Goal: Transaction & Acquisition: Purchase product/service

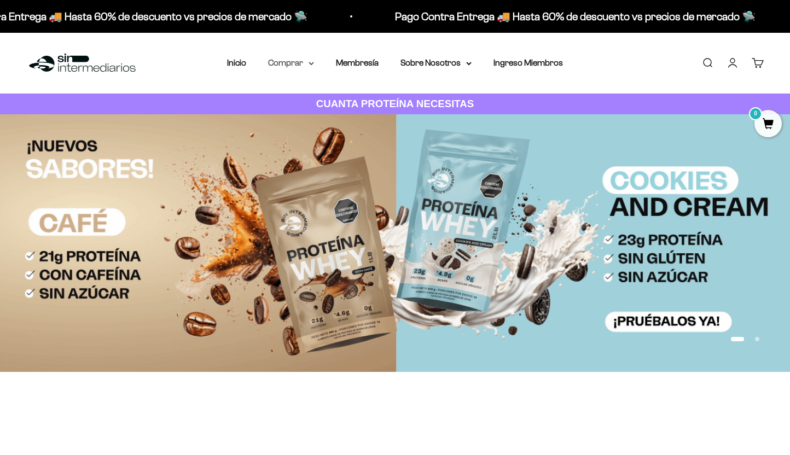
click at [292, 65] on summary "Comprar" at bounding box center [291, 63] width 46 height 14
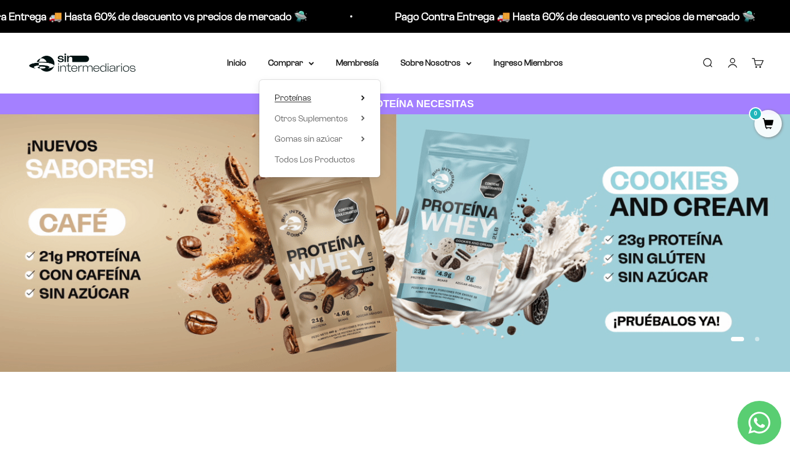
click at [328, 96] on summary "Proteínas" at bounding box center [320, 98] width 90 height 14
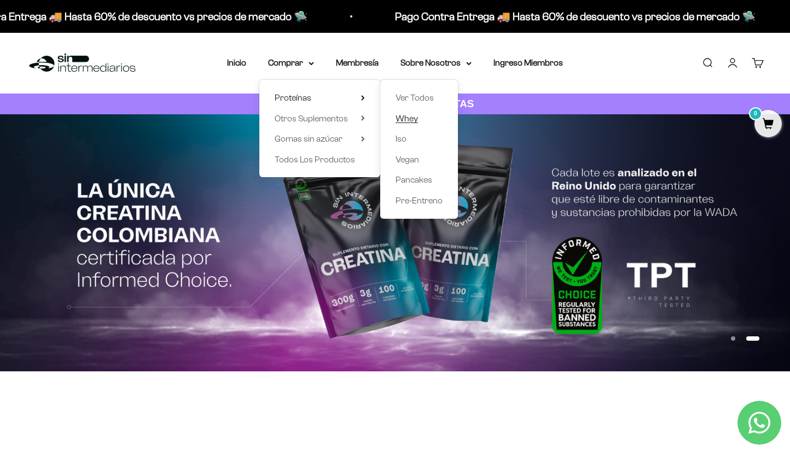
click at [404, 120] on span "Whey" at bounding box center [407, 118] width 22 height 9
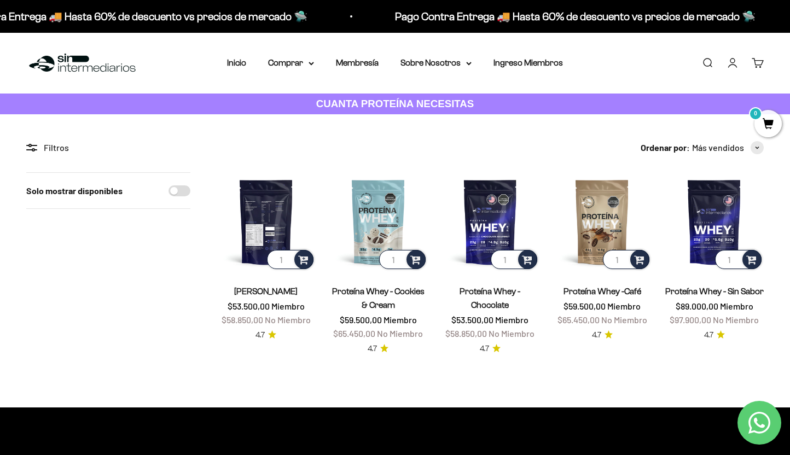
click at [262, 220] on img at bounding box center [266, 221] width 99 height 99
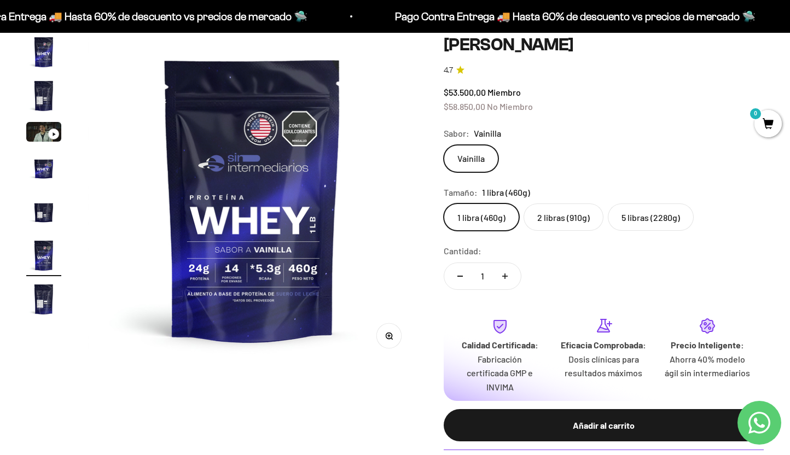
scroll to position [113, 0]
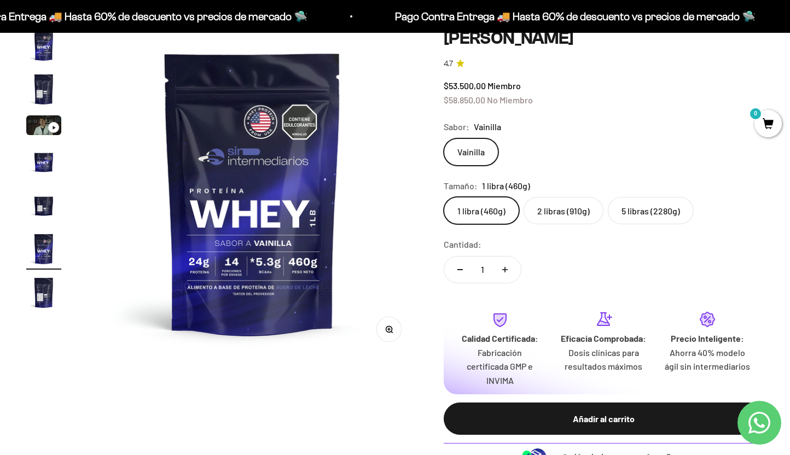
click at [648, 218] on label "5 libras (2280g)" at bounding box center [651, 210] width 86 height 27
click at [444, 197] on input "5 libras (2280g)" at bounding box center [443, 196] width 1 height 1
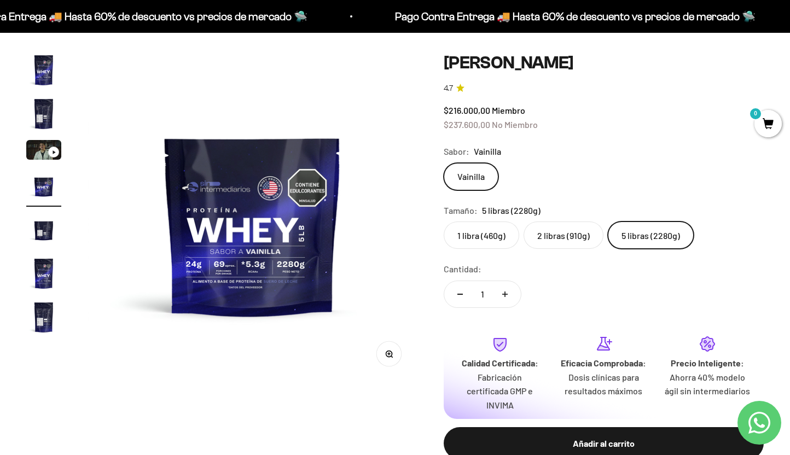
scroll to position [80, 0]
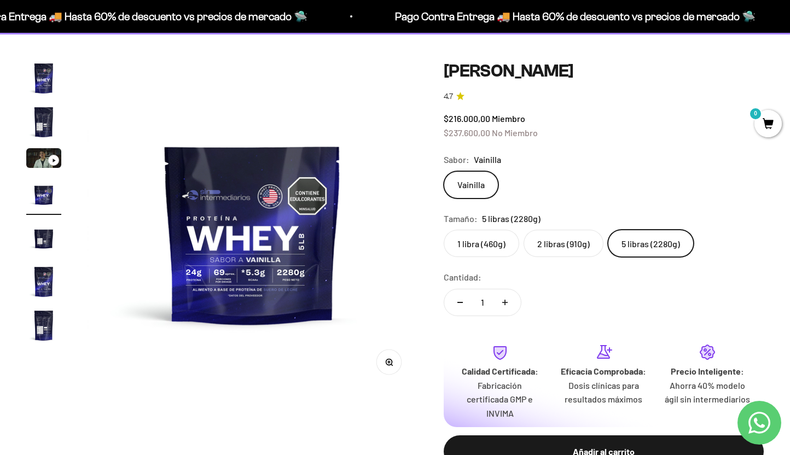
click at [552, 246] on label "2 libras (910g)" at bounding box center [564, 243] width 80 height 27
click at [444, 230] on input "2 libras (910g)" at bounding box center [443, 229] width 1 height 1
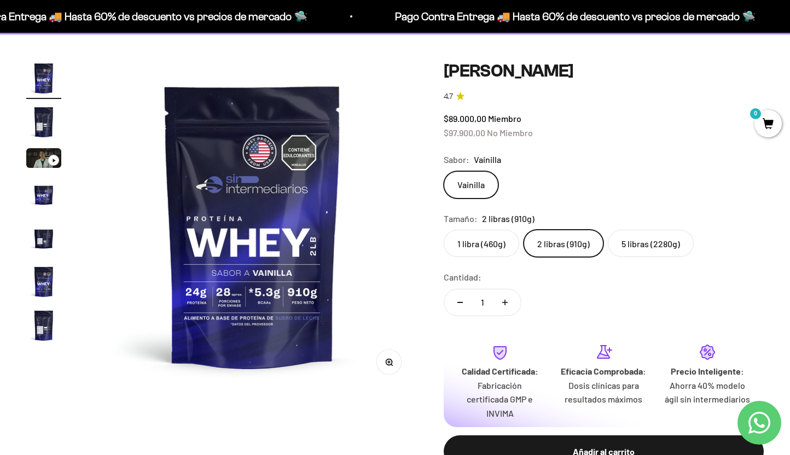
click at [482, 252] on label "1 libra (460g)" at bounding box center [482, 243] width 76 height 27
click at [444, 230] on input "1 libra (460g)" at bounding box center [443, 229] width 1 height 1
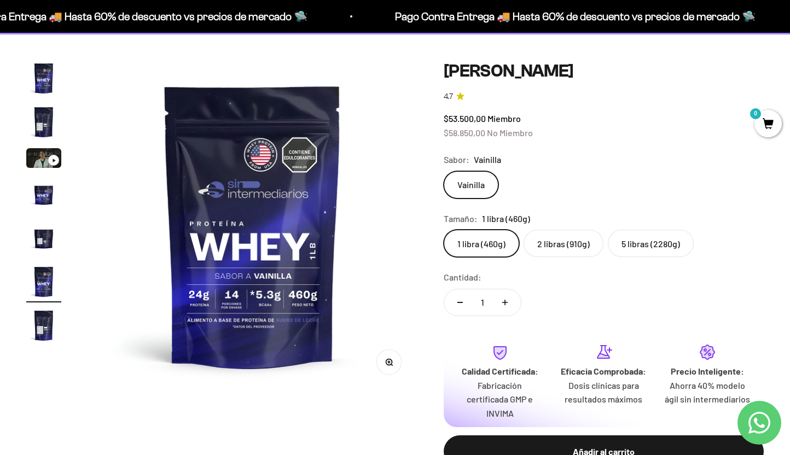
click at [636, 230] on label "5 libras (2280g)" at bounding box center [651, 243] width 86 height 27
click at [444, 230] on input "5 libras (2280g)" at bounding box center [443, 229] width 1 height 1
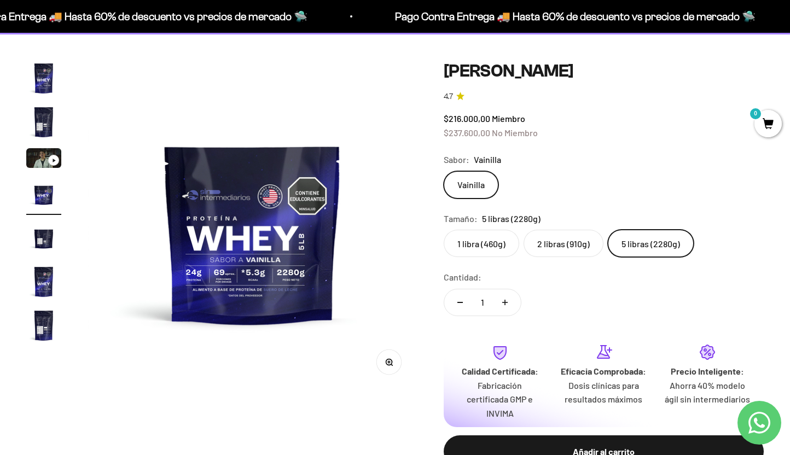
click at [569, 242] on label "2 libras (910g)" at bounding box center [564, 243] width 80 height 27
click at [444, 230] on input "2 libras (910g)" at bounding box center [443, 229] width 1 height 1
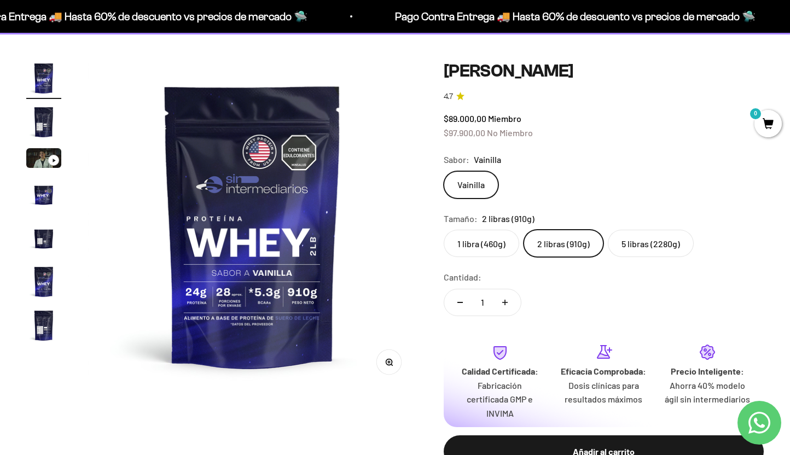
click at [477, 239] on label "1 libra (460g)" at bounding box center [482, 243] width 76 height 27
click at [444, 230] on input "1 libra (460g)" at bounding box center [443, 229] width 1 height 1
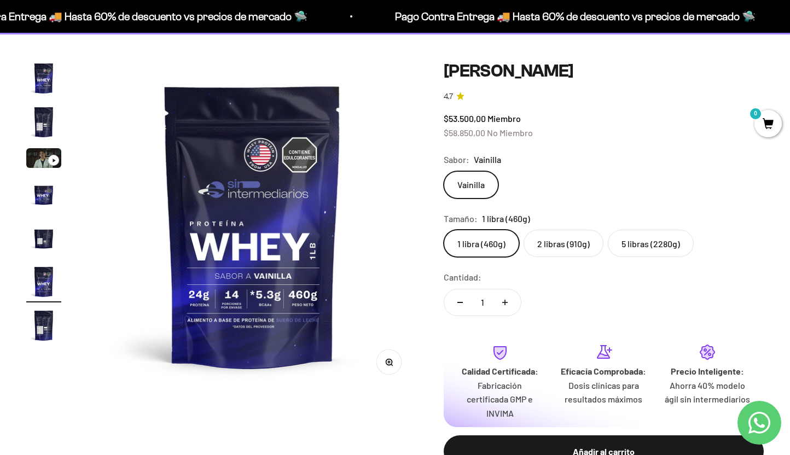
click at [42, 130] on img "Ir al artículo 2" at bounding box center [43, 122] width 35 height 35
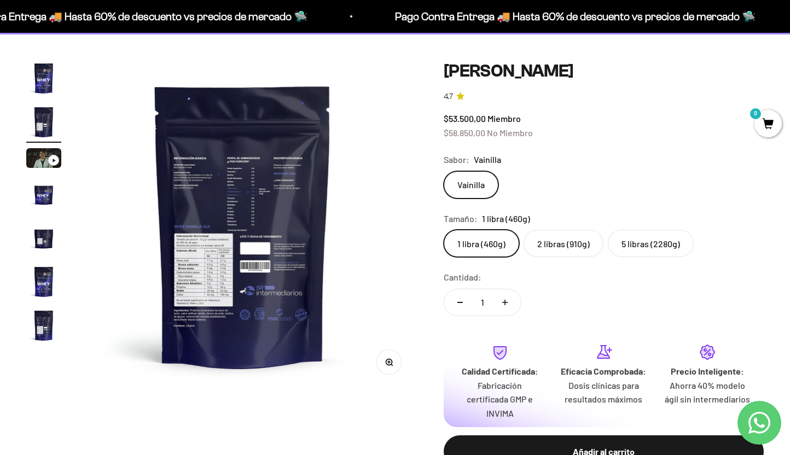
scroll to position [0, 343]
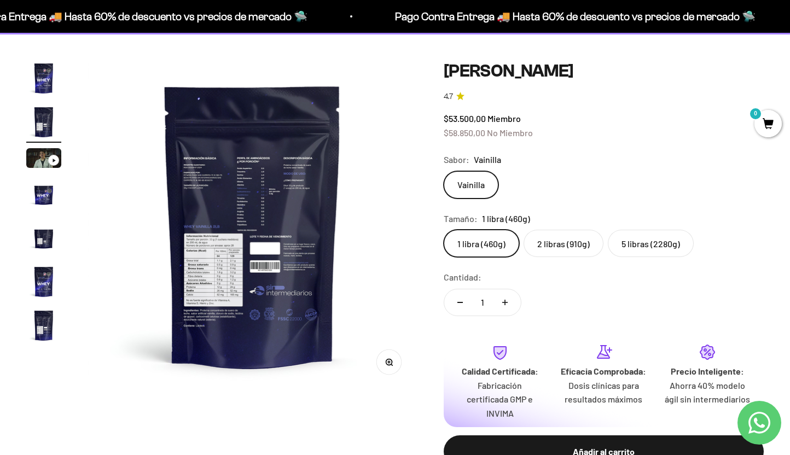
click at [200, 263] on img at bounding box center [253, 226] width 330 height 330
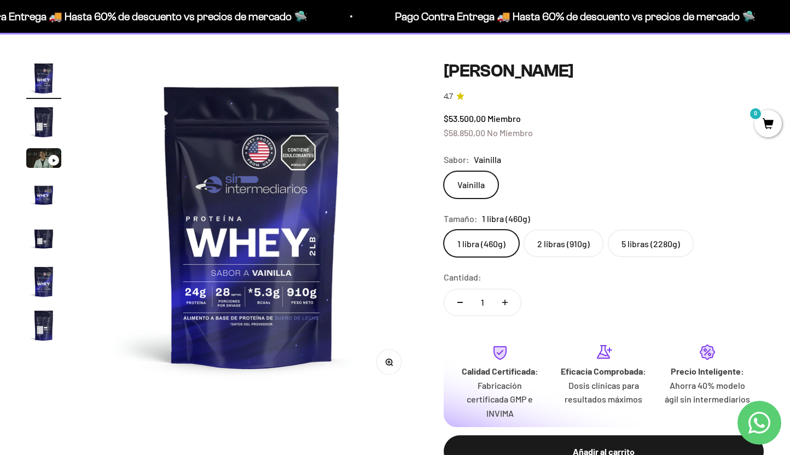
scroll to position [0, 0]
click at [410, 245] on img at bounding box center [253, 226] width 330 height 330
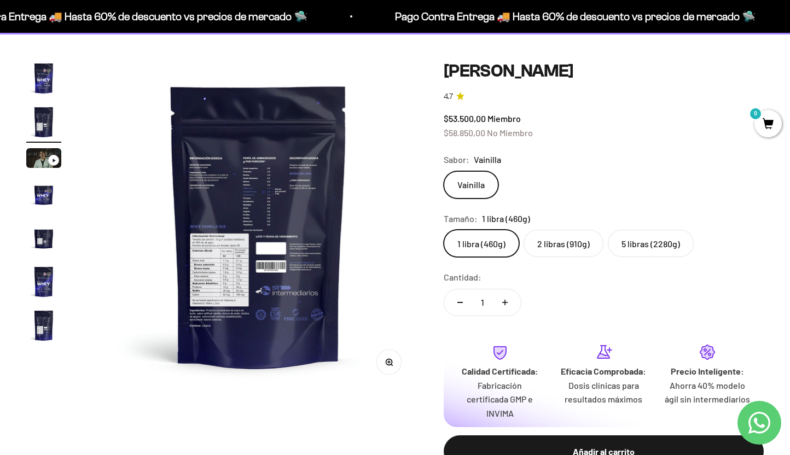
scroll to position [0, 343]
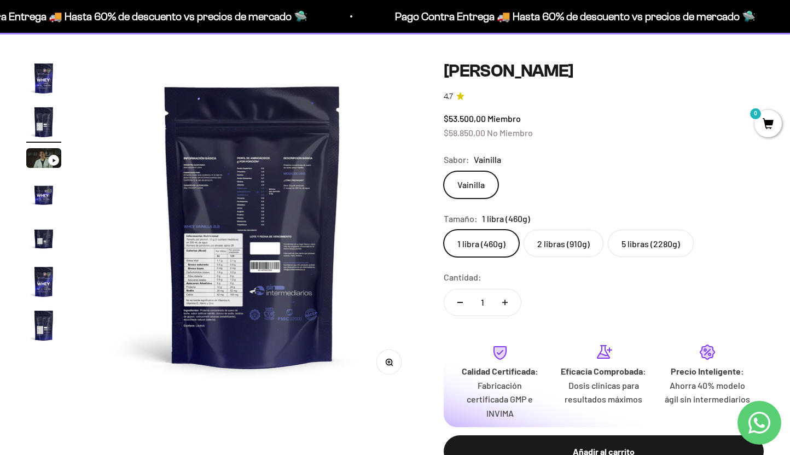
click at [390, 369] on button "Zoom" at bounding box center [389, 362] width 25 height 25
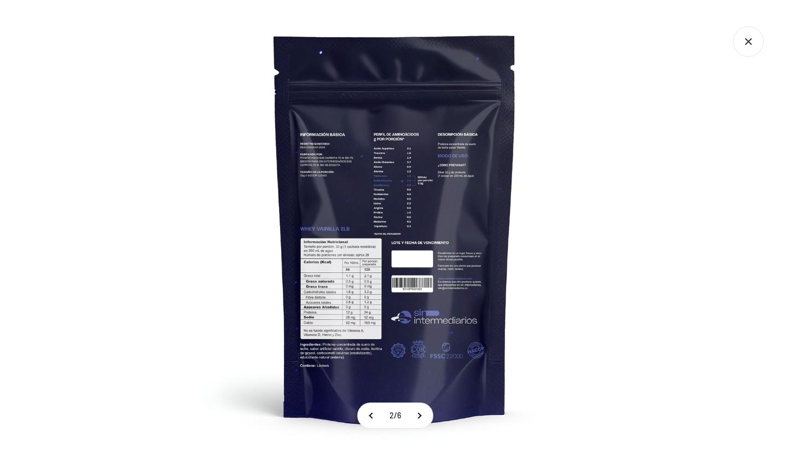
click at [335, 285] on img at bounding box center [394, 227] width 455 height 455
